Goal: Task Accomplishment & Management: Use online tool/utility

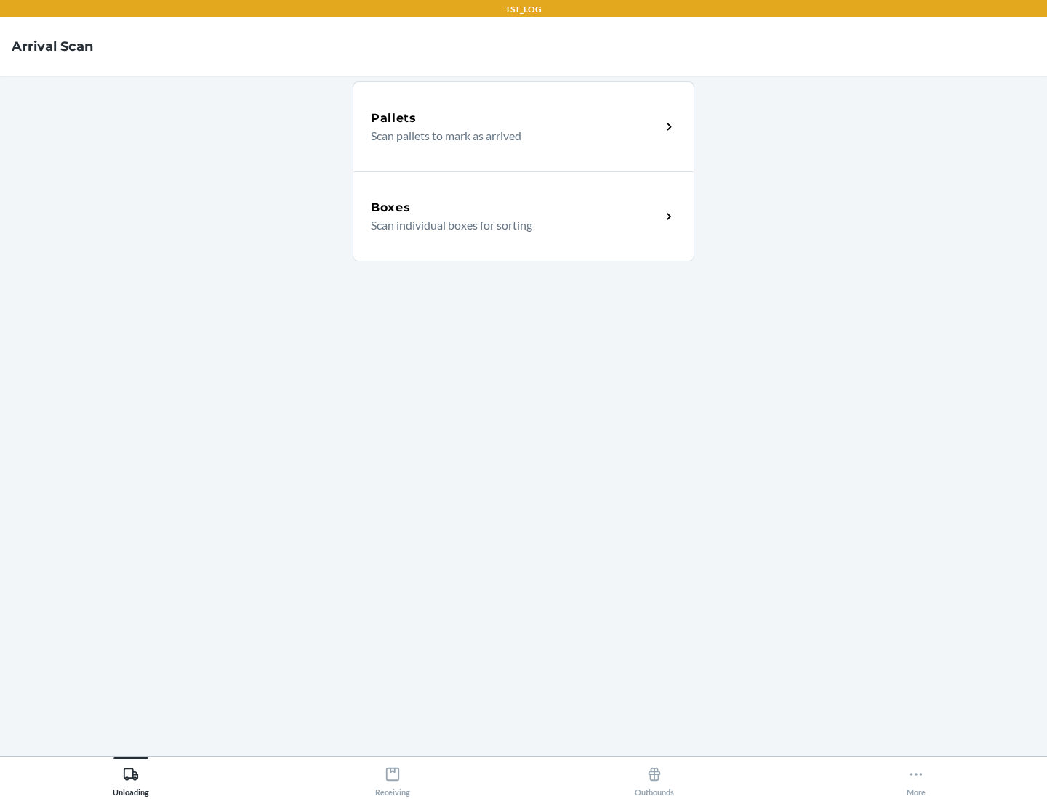
click at [515, 208] on div "Boxes" at bounding box center [516, 207] width 290 height 17
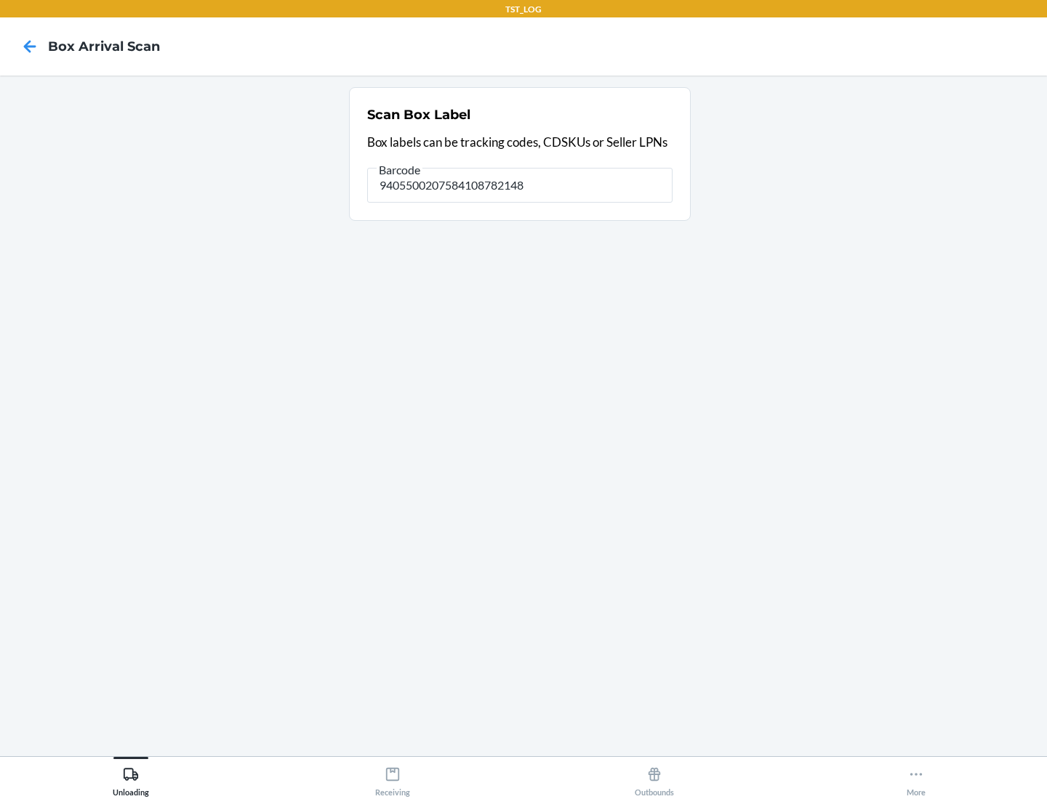
type input "9405500207584108782148"
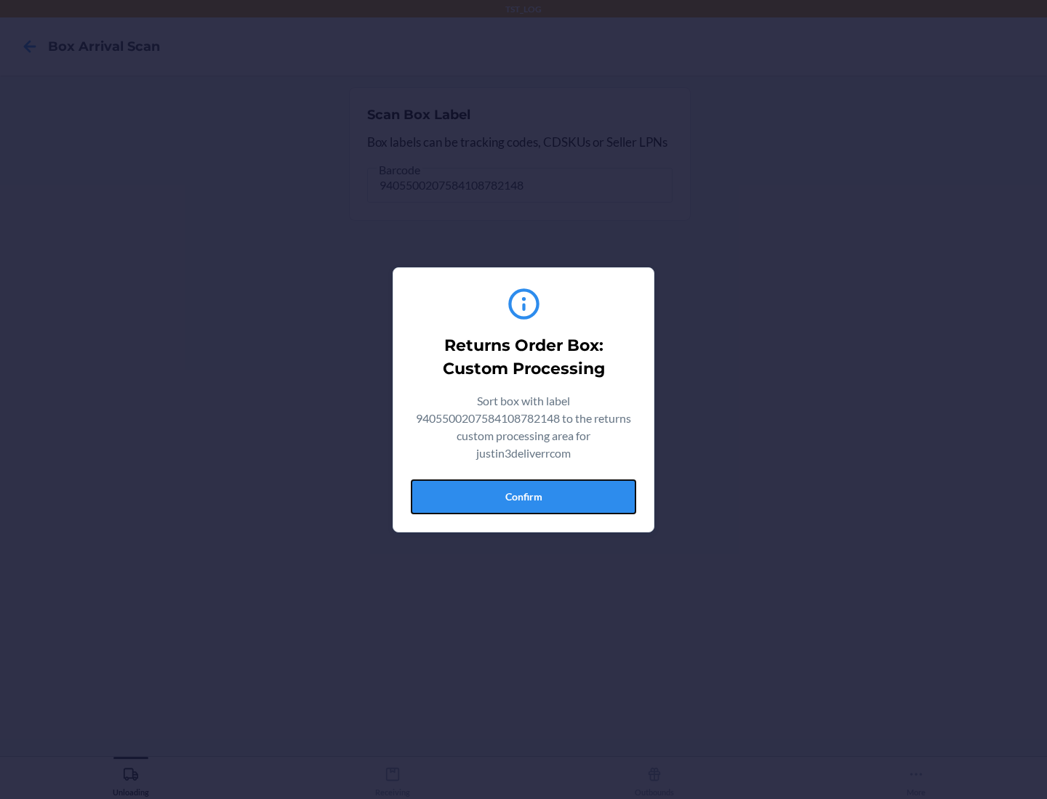
click at [523, 496] on button "Confirm" at bounding box center [523, 497] width 225 height 35
